Goal: Task Accomplishment & Management: Manage account settings

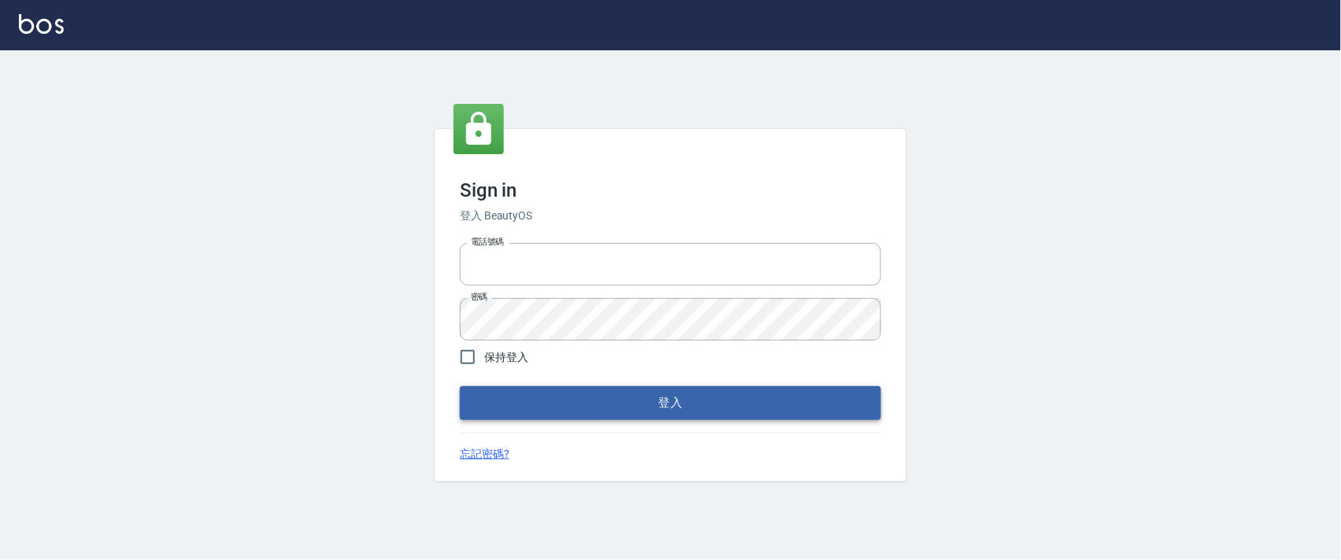
type input "0927987640"
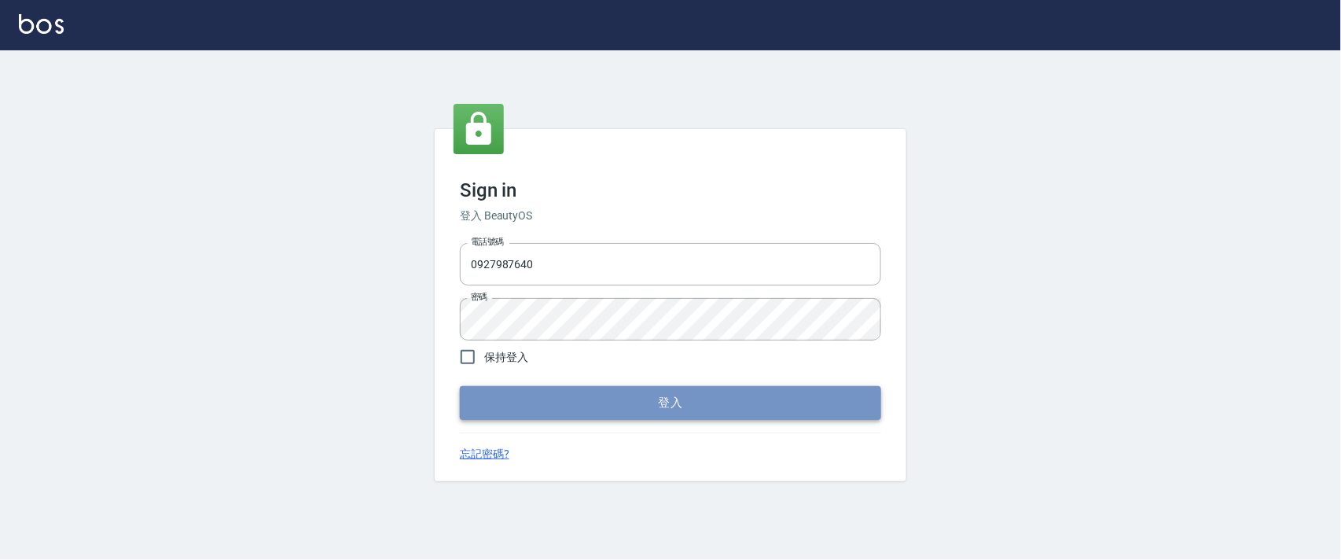
click at [591, 408] on button "登入" at bounding box center [670, 402] width 421 height 33
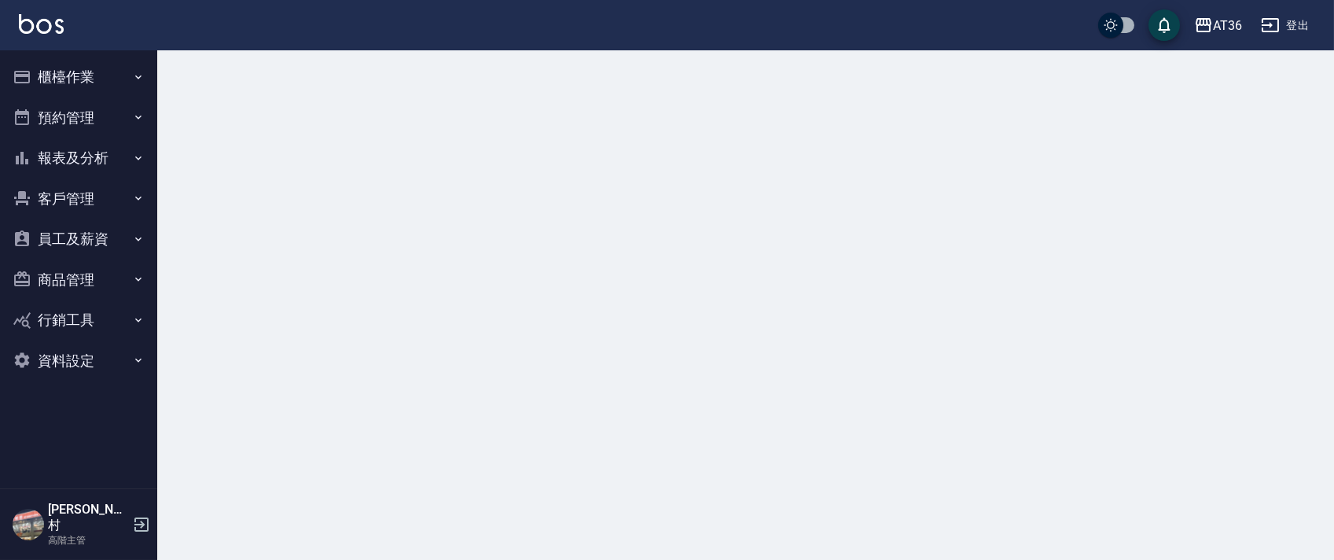
click at [68, 79] on button "櫃檯作業" at bounding box center [78, 77] width 145 height 41
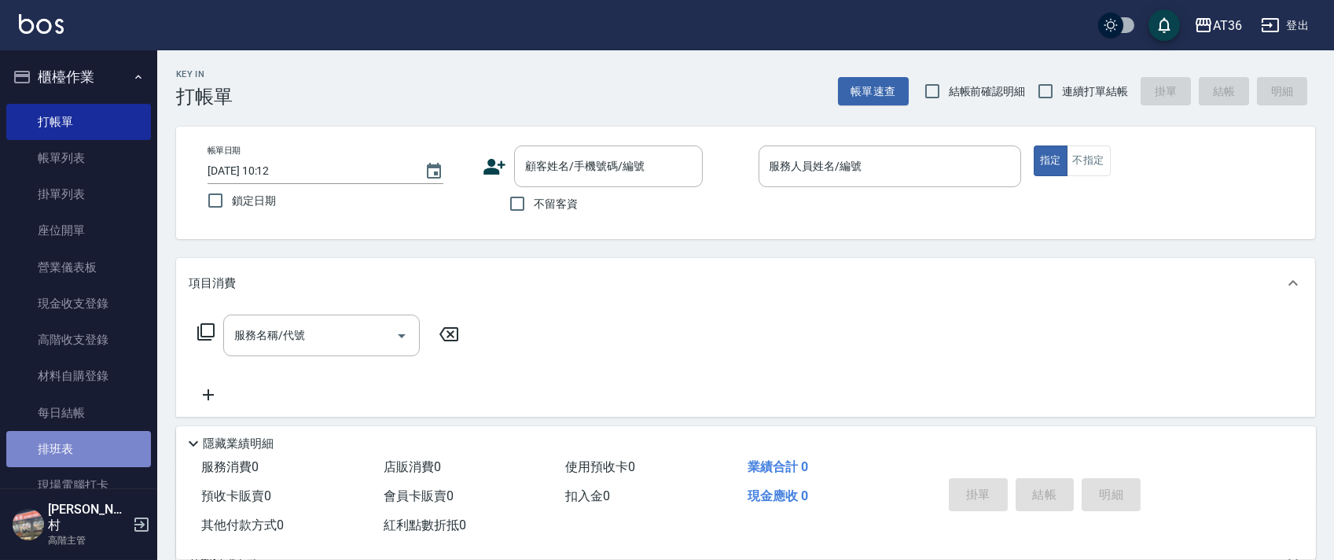
click at [103, 442] on link "排班表" at bounding box center [78, 449] width 145 height 36
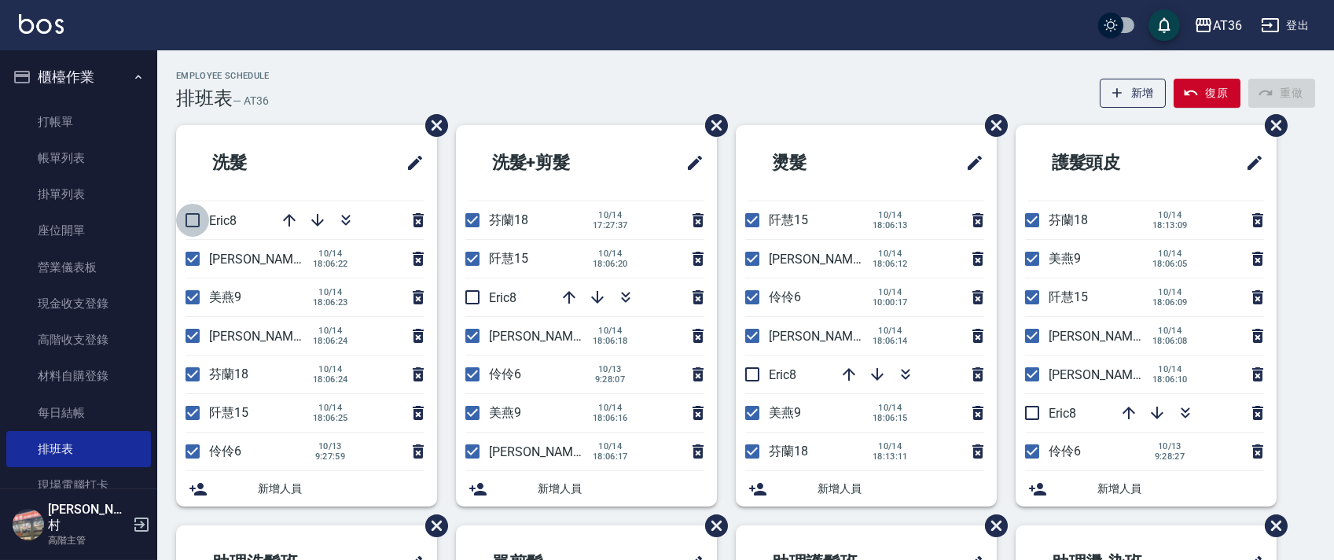
click at [197, 215] on input "checkbox" at bounding box center [192, 220] width 33 height 33
checkbox input "true"
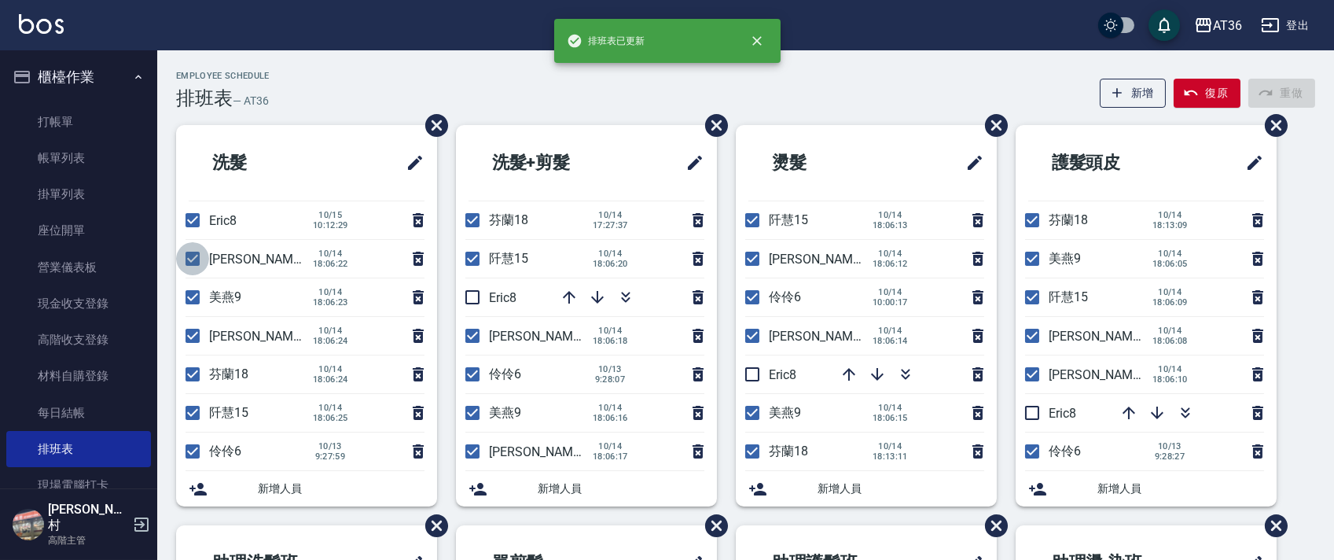
click at [189, 256] on input "checkbox" at bounding box center [192, 258] width 33 height 33
checkbox input "false"
click at [185, 292] on input "checkbox" at bounding box center [192, 297] width 33 height 33
checkbox input "false"
drag, startPoint x: 196, startPoint y: 372, endPoint x: 196, endPoint y: 408, distance: 36.2
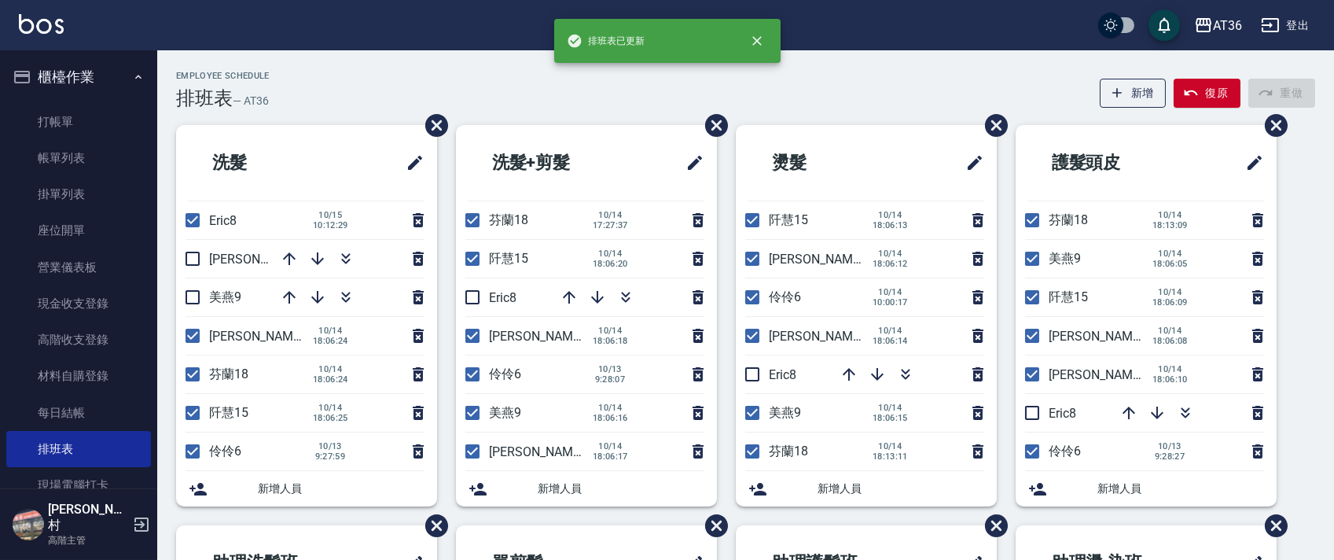
click at [196, 373] on input "checkbox" at bounding box center [192, 374] width 33 height 33
checkbox input "false"
click at [189, 412] on input "checkbox" at bounding box center [192, 412] width 33 height 33
checkbox input "false"
click at [474, 413] on input "checkbox" at bounding box center [472, 412] width 33 height 33
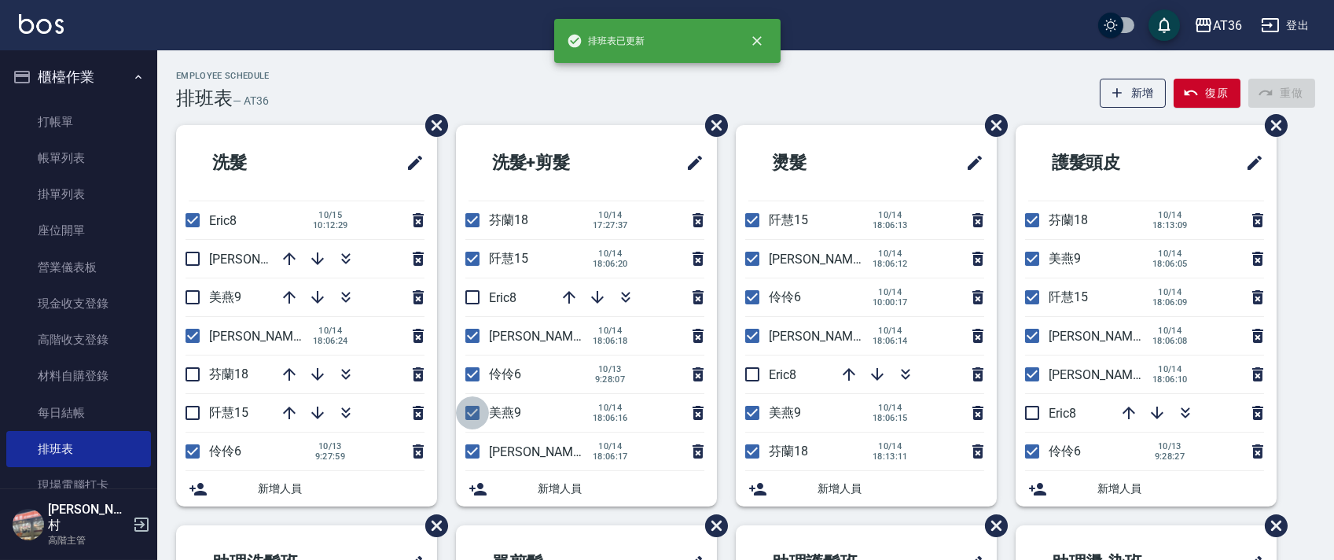
checkbox input "false"
drag, startPoint x: 468, startPoint y: 450, endPoint x: 553, endPoint y: 356, distance: 126.9
click at [469, 450] on input "checkbox" at bounding box center [472, 451] width 33 height 33
checkbox input "false"
click at [475, 332] on input "checkbox" at bounding box center [472, 335] width 33 height 33
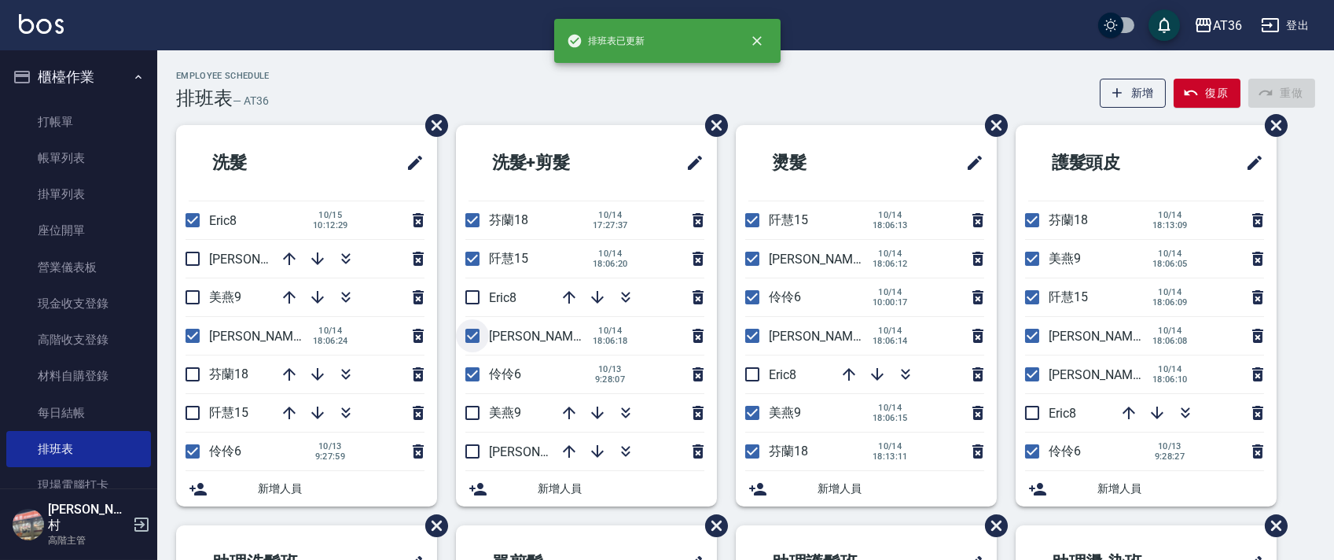
checkbox input "false"
click at [476, 295] on input "checkbox" at bounding box center [472, 297] width 33 height 33
checkbox input "true"
click at [472, 261] on input "checkbox" at bounding box center [472, 258] width 33 height 33
checkbox input "false"
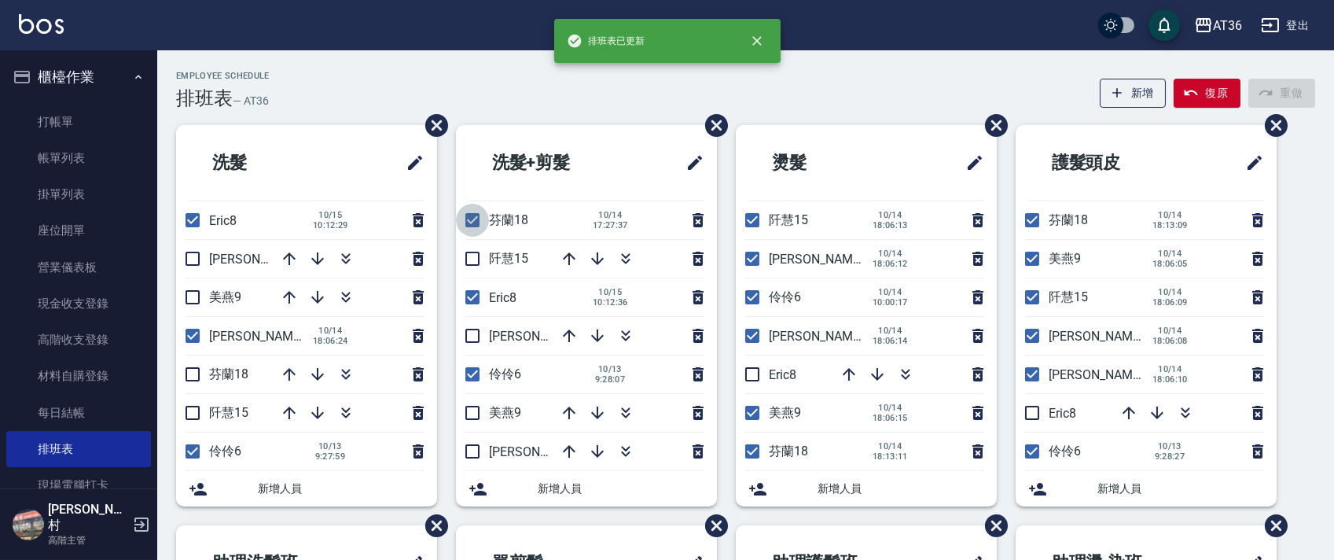
click at [472, 221] on input "checkbox" at bounding box center [472, 220] width 33 height 33
checkbox input "false"
click at [475, 332] on input "checkbox" at bounding box center [472, 335] width 33 height 33
checkbox input "true"
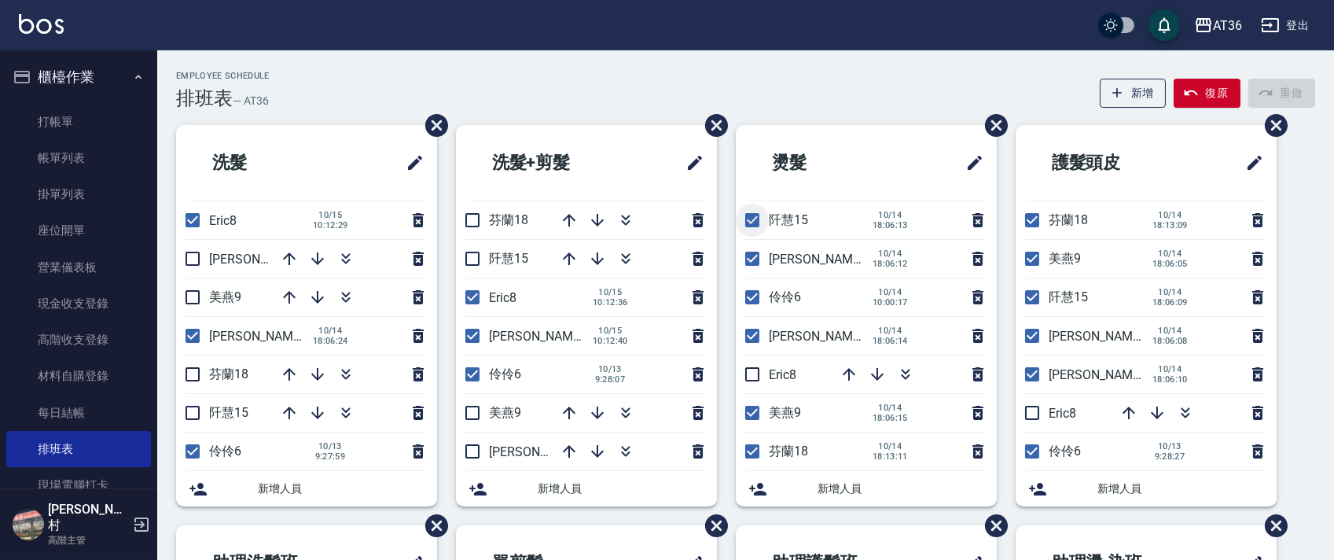
click at [747, 215] on input "checkbox" at bounding box center [752, 220] width 33 height 33
checkbox input "false"
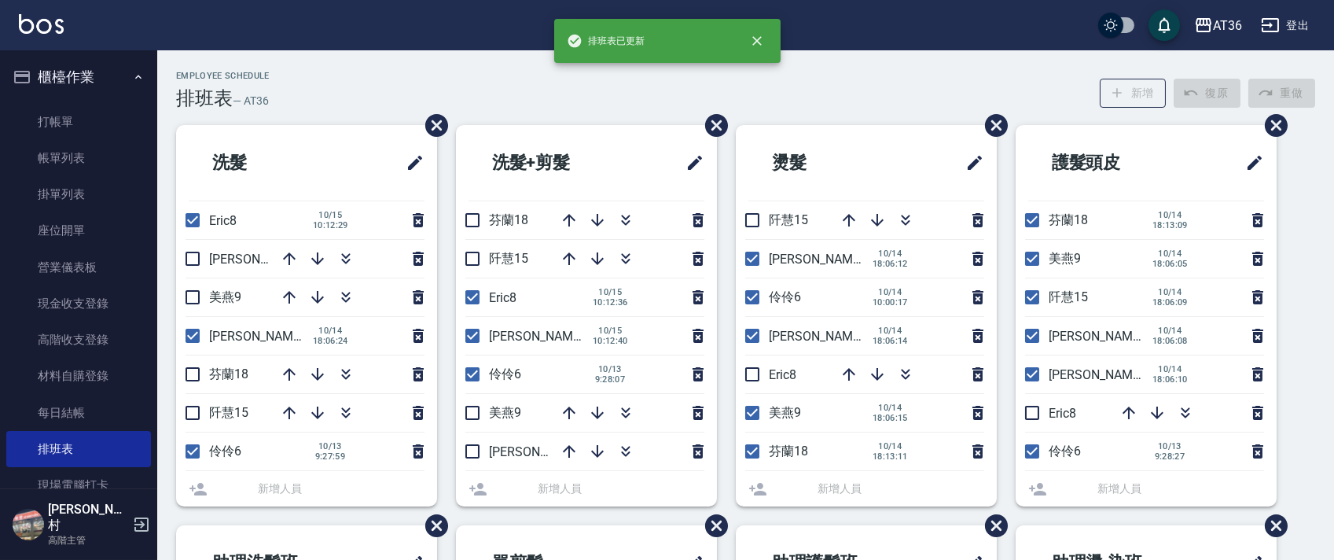
click at [748, 255] on input "checkbox" at bounding box center [752, 258] width 33 height 33
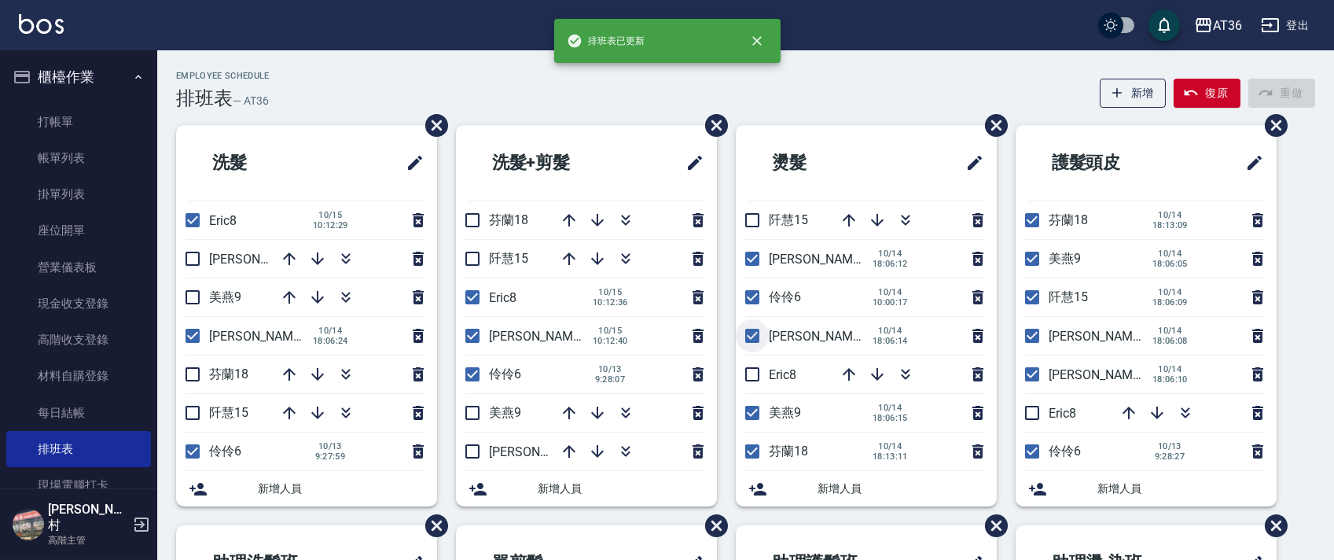
checkbox input "true"
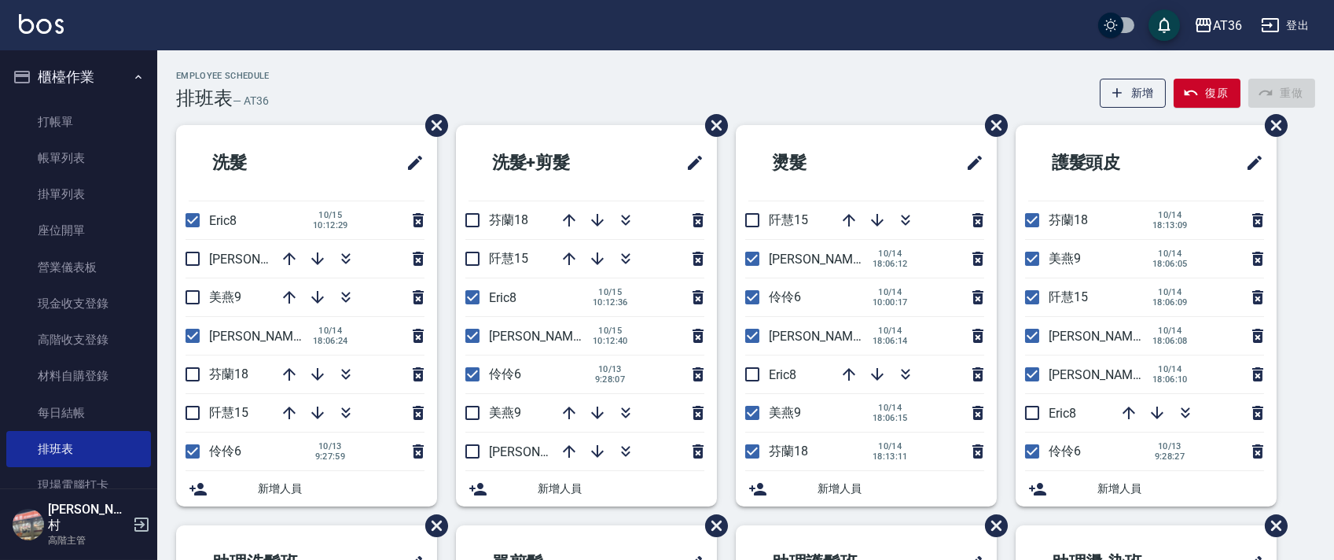
drag, startPoint x: 756, startPoint y: 258, endPoint x: 864, endPoint y: 280, distance: 109.9
click at [756, 258] on input "checkbox" at bounding box center [752, 258] width 33 height 33
checkbox input "false"
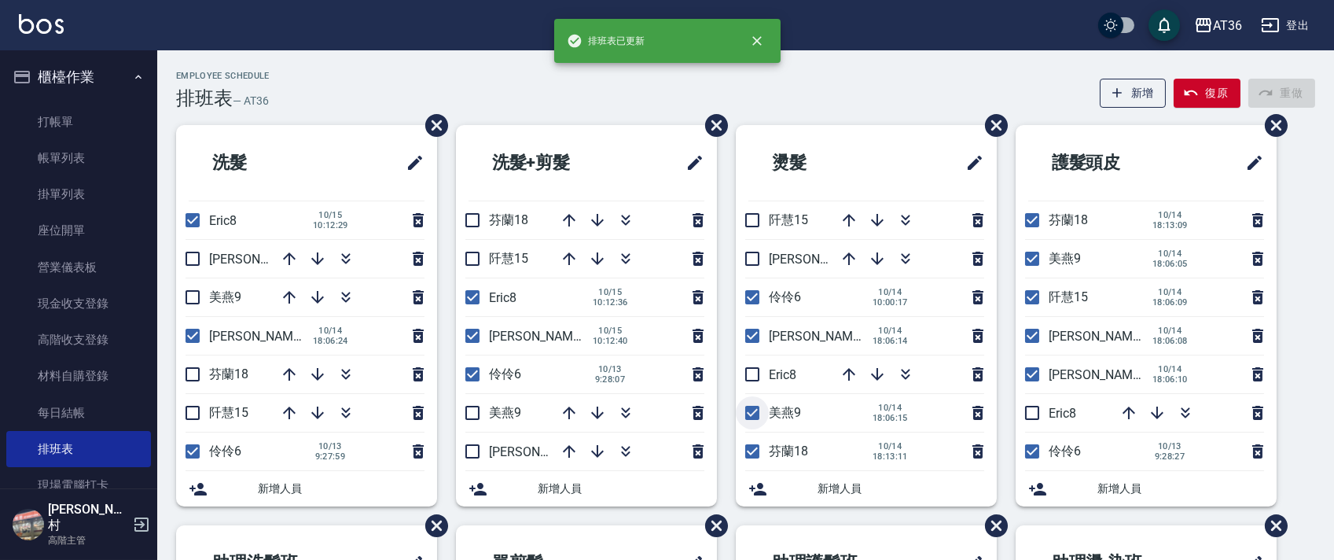
click at [753, 409] on input "checkbox" at bounding box center [752, 412] width 33 height 33
checkbox input "false"
click at [748, 448] on input "checkbox" at bounding box center [752, 451] width 33 height 33
checkbox input "false"
click at [748, 376] on input "checkbox" at bounding box center [752, 374] width 33 height 33
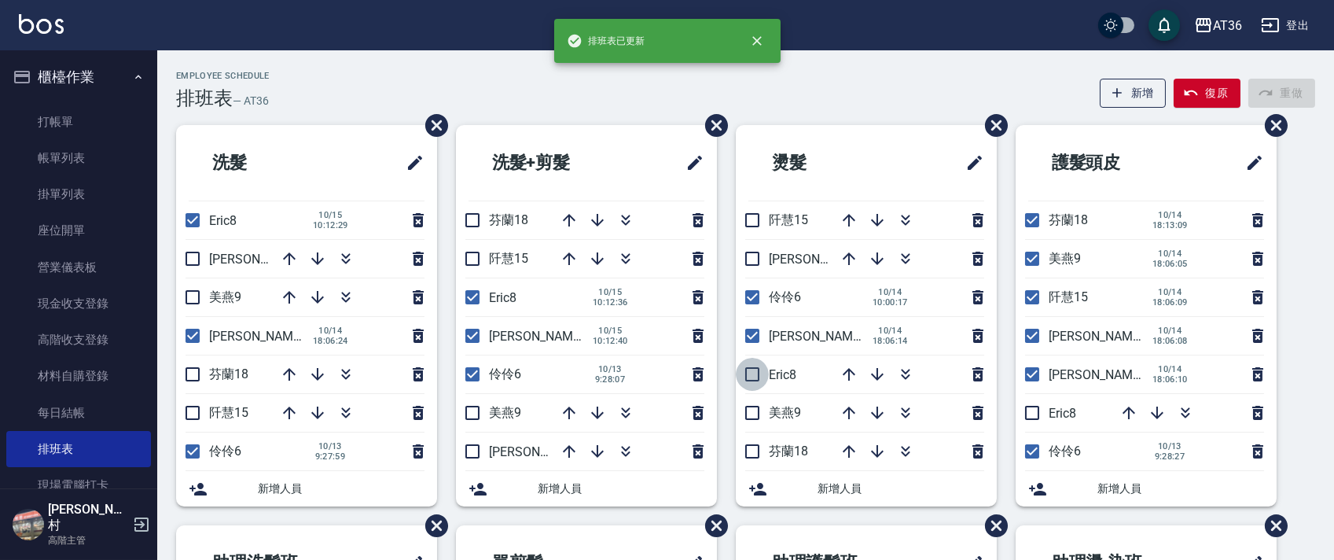
checkbox input "true"
click at [1035, 225] on input "checkbox" at bounding box center [1031, 220] width 33 height 33
checkbox input "false"
click at [1029, 262] on input "checkbox" at bounding box center [1031, 258] width 33 height 33
checkbox input "false"
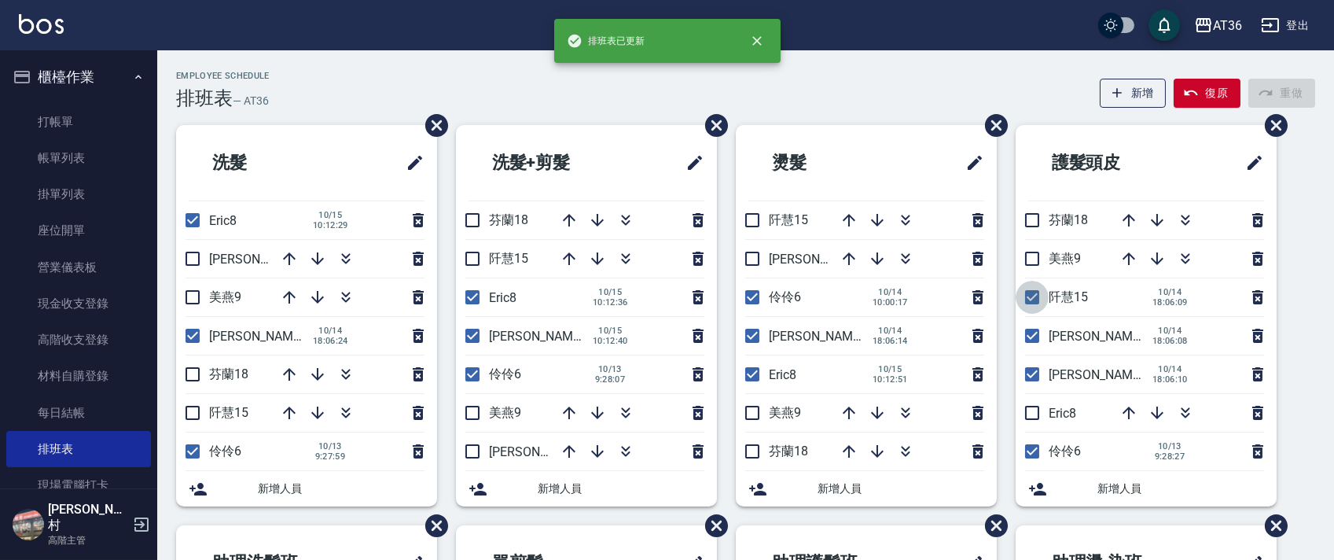
click at [1033, 294] on input "checkbox" at bounding box center [1031, 297] width 33 height 33
checkbox input "false"
drag, startPoint x: 1025, startPoint y: 373, endPoint x: 1051, endPoint y: 410, distance: 45.8
click at [1026, 373] on input "checkbox" at bounding box center [1031, 374] width 33 height 33
checkbox input "false"
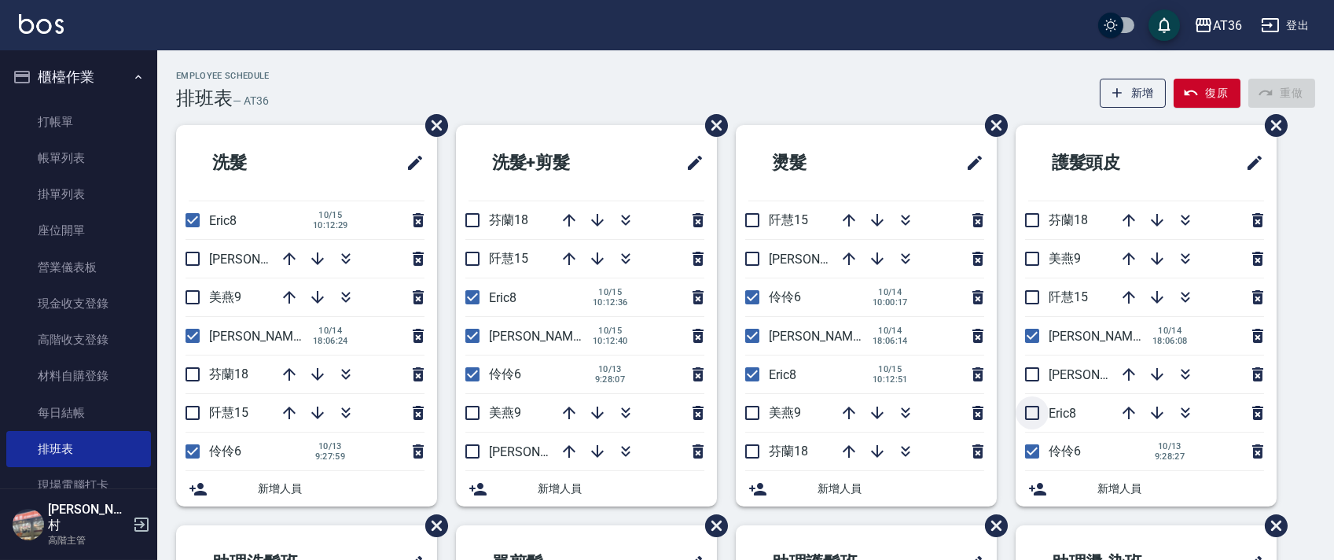
click at [1033, 410] on input "checkbox" at bounding box center [1031, 412] width 33 height 33
checkbox input "true"
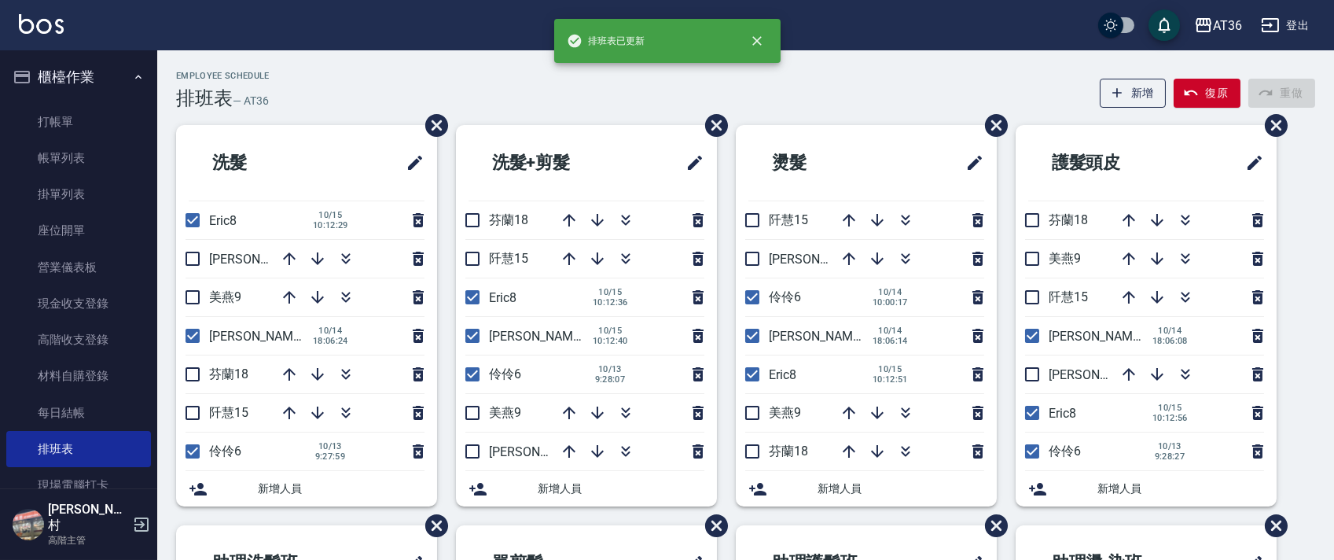
scroll to position [372, 0]
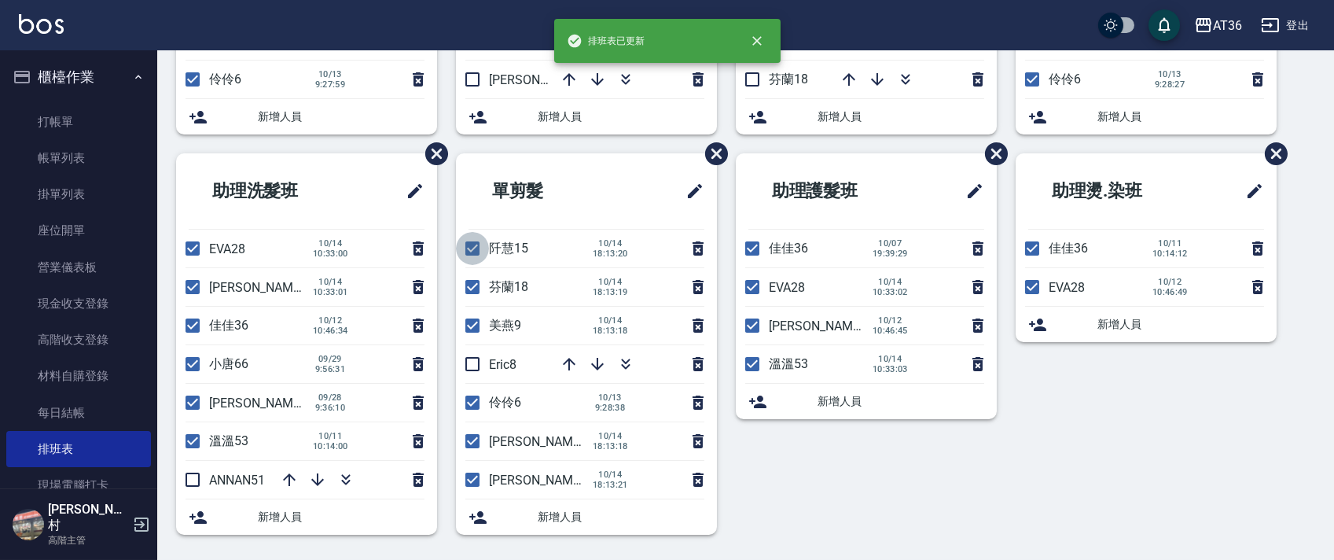
click at [470, 250] on input "checkbox" at bounding box center [472, 248] width 33 height 33
checkbox input "false"
click at [472, 286] on input "checkbox" at bounding box center [472, 286] width 33 height 33
checkbox input "false"
click at [471, 325] on input "checkbox" at bounding box center [472, 325] width 33 height 33
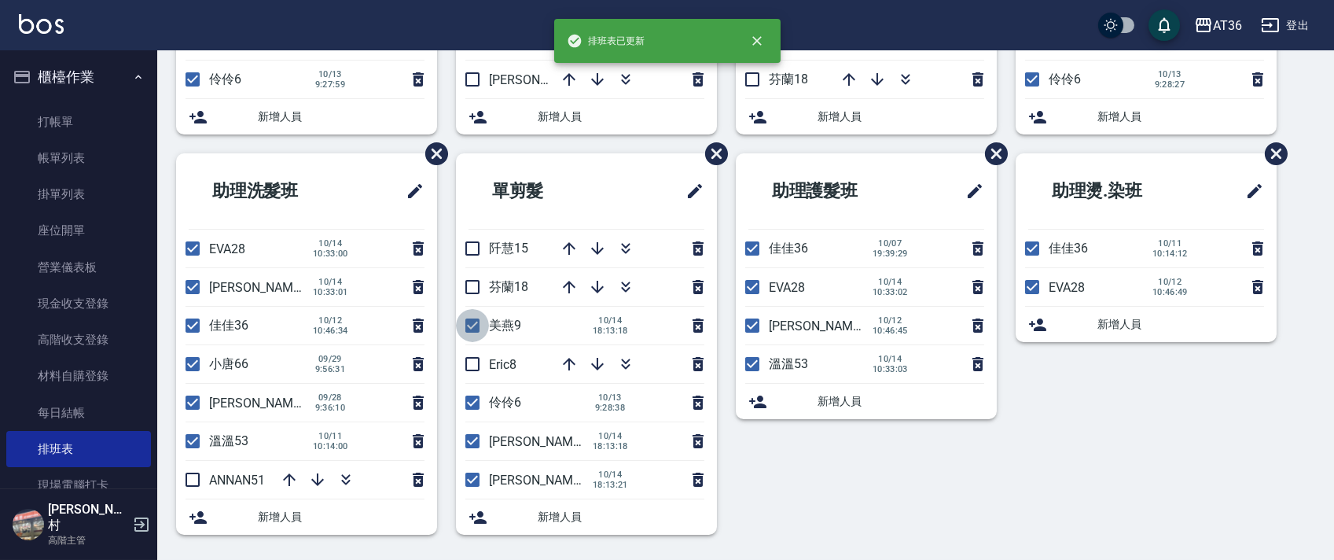
checkbox input "false"
click at [468, 366] on input "checkbox" at bounding box center [472, 363] width 33 height 33
checkbox input "true"
click at [473, 480] on input "checkbox" at bounding box center [472, 479] width 33 height 33
checkbox input "false"
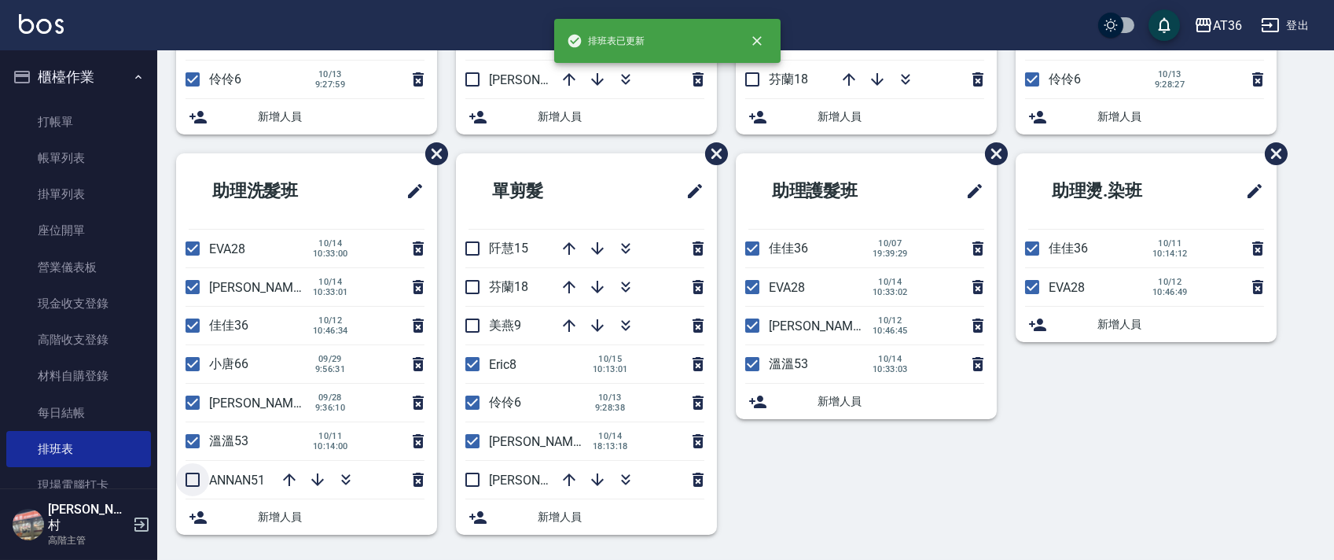
click at [193, 480] on input "checkbox" at bounding box center [192, 479] width 33 height 33
checkbox input "true"
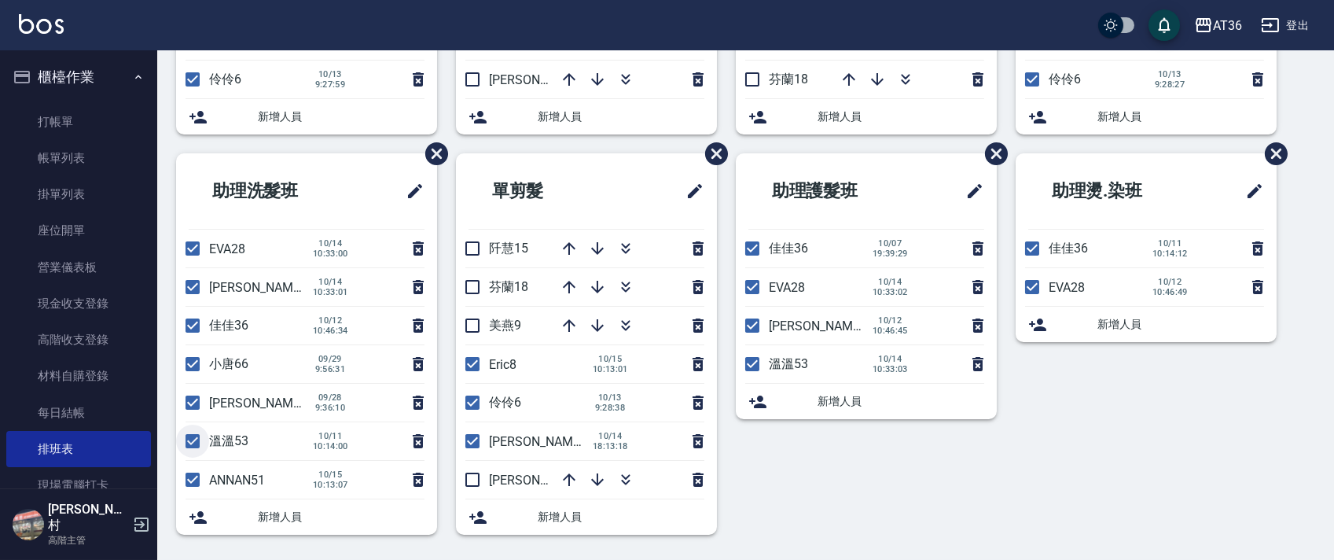
click at [189, 440] on input "checkbox" at bounding box center [192, 440] width 33 height 33
checkbox input "false"
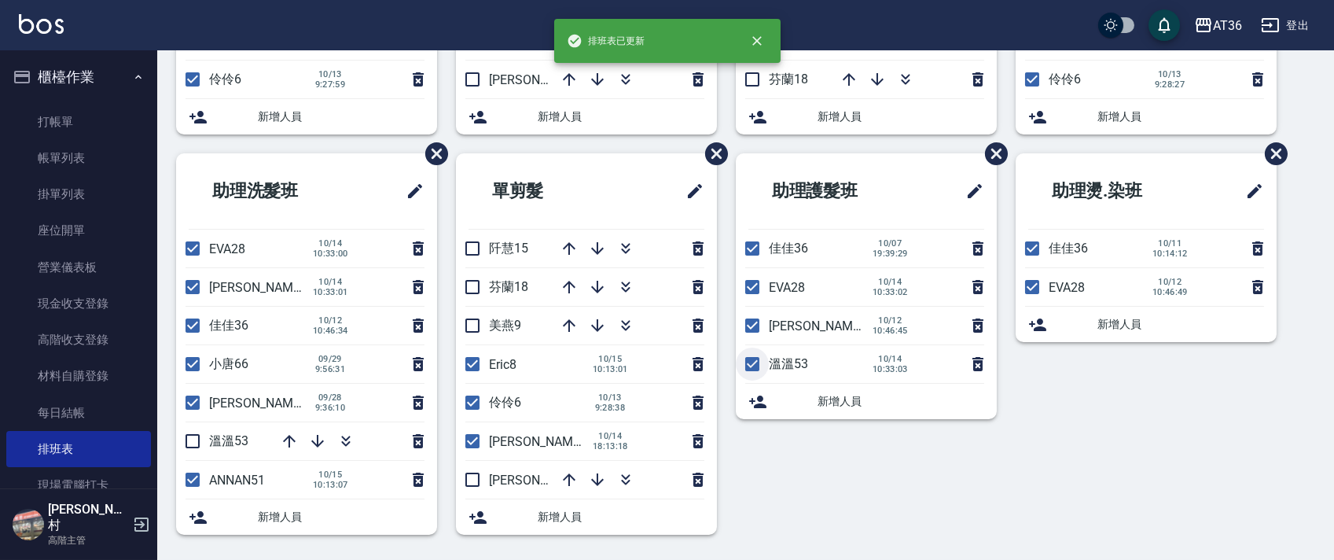
click at [745, 364] on input "checkbox" at bounding box center [752, 363] width 33 height 33
checkbox input "false"
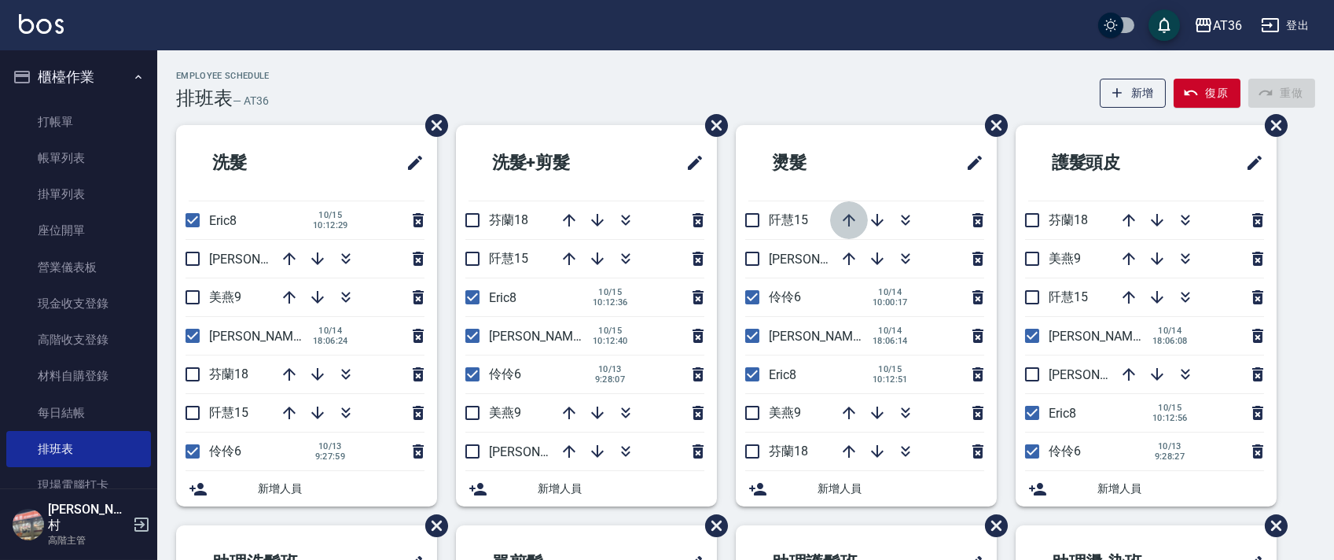
click at [845, 216] on icon "button" at bounding box center [848, 220] width 19 height 19
